Goal: Consume media (video, audio)

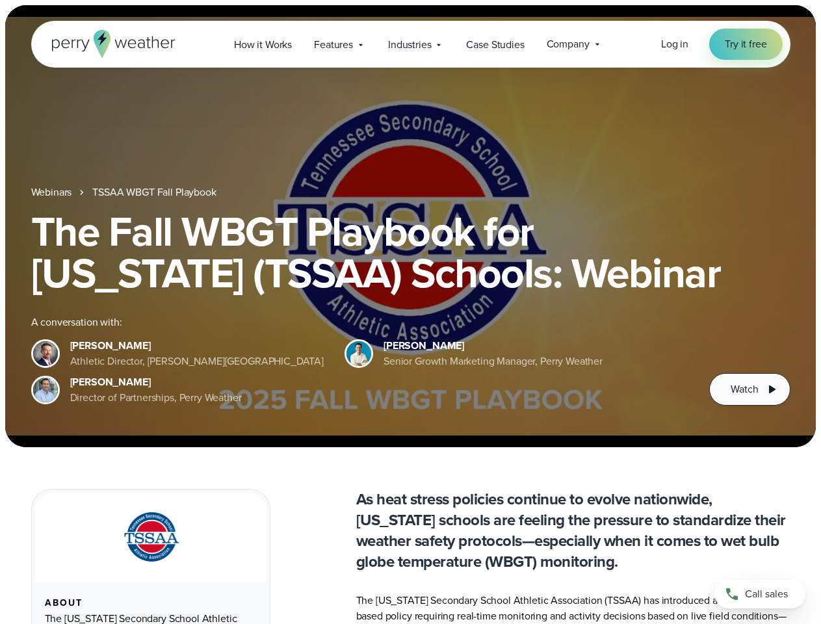
click at [410, 312] on div "The Fall WBGT Playbook for [US_STATE] (TSSAA) Schools: Webinar A conversation w…" at bounding box center [410, 308] width 759 height 195
click at [410, 44] on span "Industries" at bounding box center [409, 45] width 43 height 16
click at [410, 226] on h1 "The Fall WBGT Playbook for [US_STATE] (TSSAA) Schools: Webinar" at bounding box center [410, 252] width 759 height 83
click at [155, 192] on link "TSSAA WBGT Fall Playbook" at bounding box center [153, 193] width 123 height 16
click at [749, 389] on span "Watch" at bounding box center [743, 389] width 27 height 16
